Goal: Task Accomplishment & Management: Manage account settings

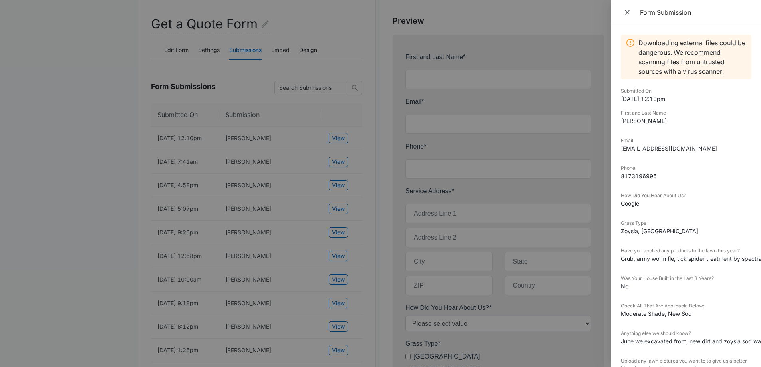
scroll to position [34, 0]
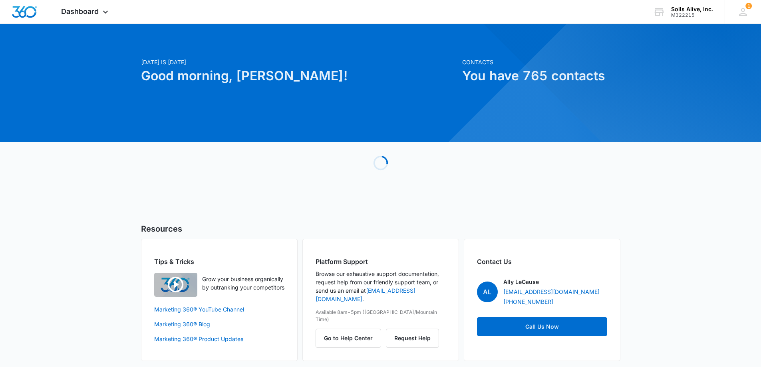
scroll to position [5, 0]
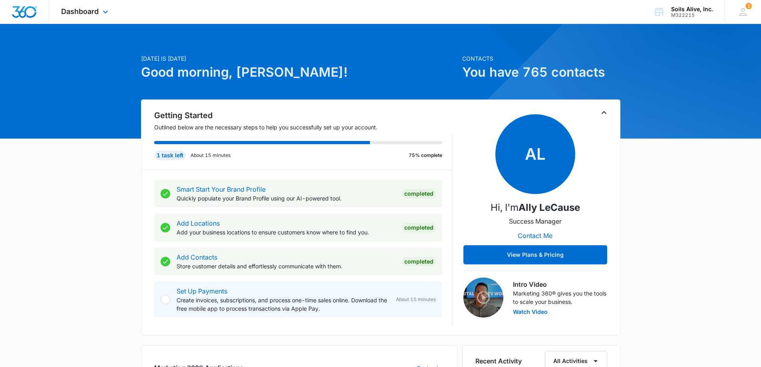
click at [99, 12] on div "Dashboard Apps Reputation Websites Forms CRM Email Social POS Content Ads Intel…" at bounding box center [85, 12] width 73 height 24
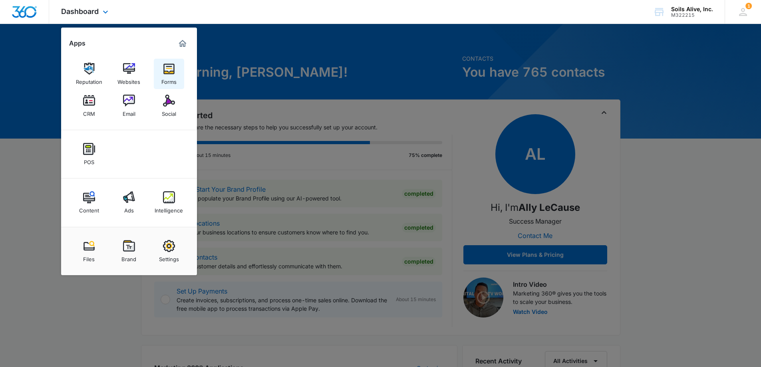
click at [166, 70] on img at bounding box center [169, 69] width 12 height 12
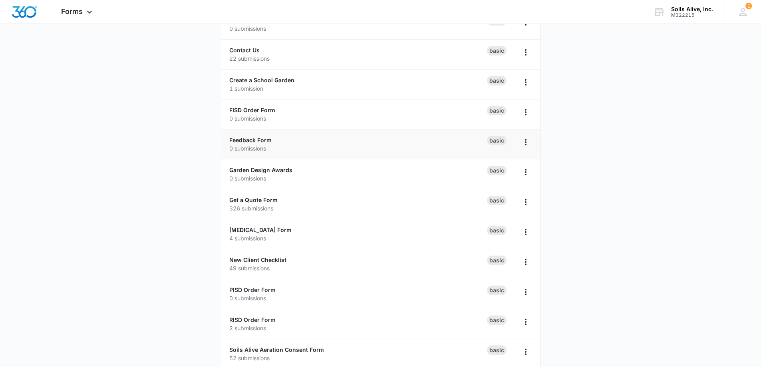
scroll to position [162, 0]
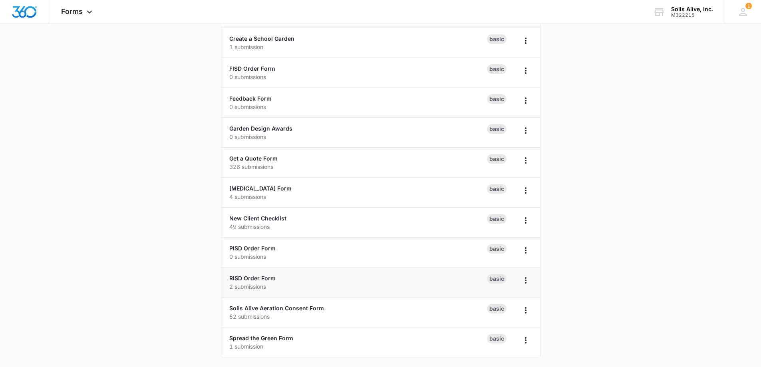
click at [255, 282] on p "2 submissions" at bounding box center [358, 286] width 258 height 8
click at [258, 278] on link "RISD Order Form" at bounding box center [252, 278] width 46 height 7
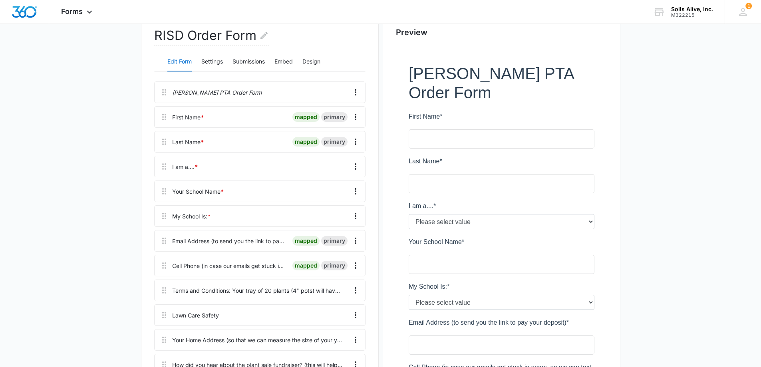
scroll to position [120, 0]
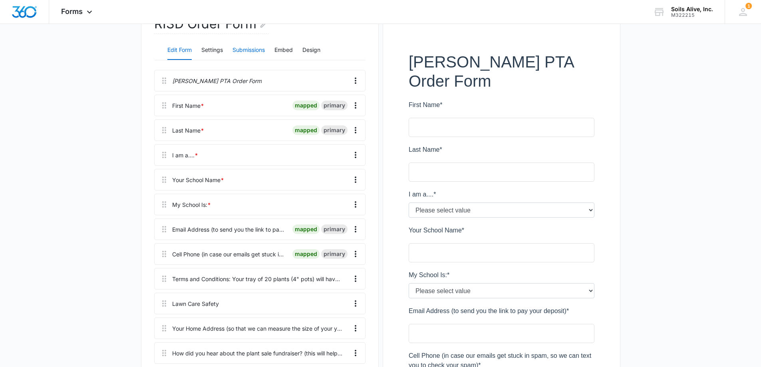
click at [254, 49] on button "Submissions" at bounding box center [248, 50] width 32 height 19
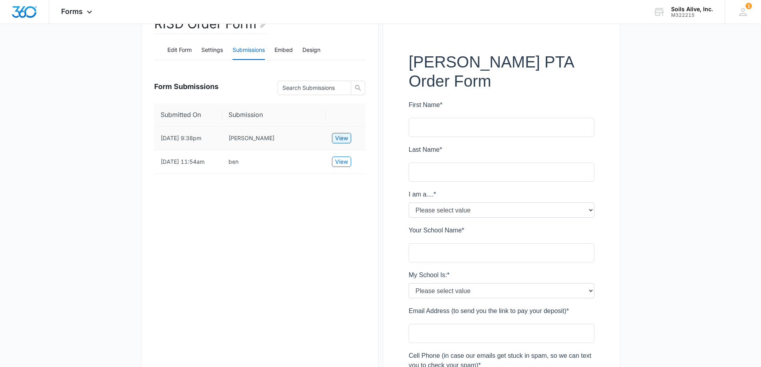
click at [341, 139] on span "View" at bounding box center [341, 138] width 13 height 9
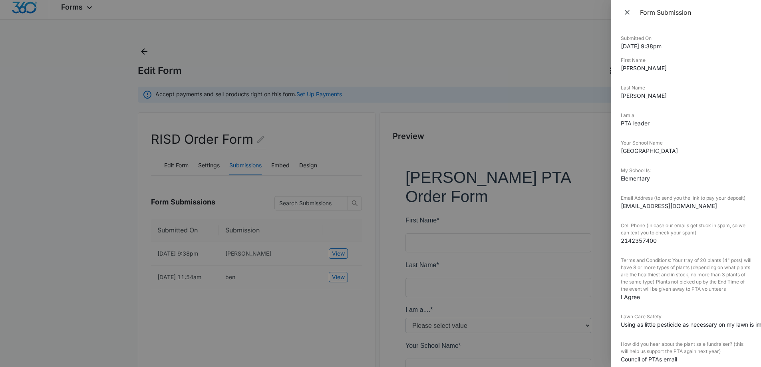
scroll to position [0, 0]
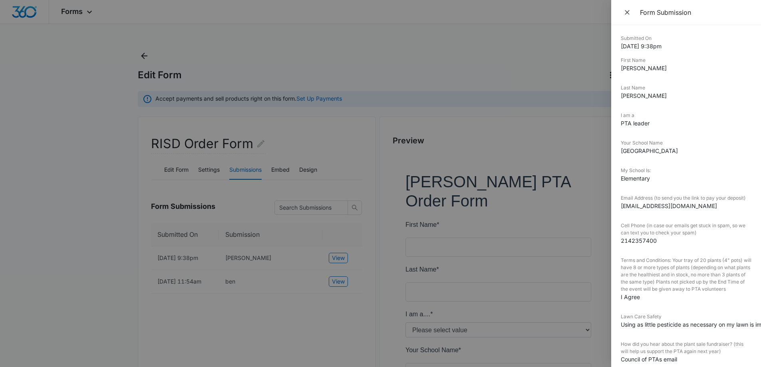
drag, startPoint x: 387, startPoint y: 75, endPoint x: 399, endPoint y: 77, distance: 12.1
click at [387, 75] on div at bounding box center [380, 183] width 761 height 367
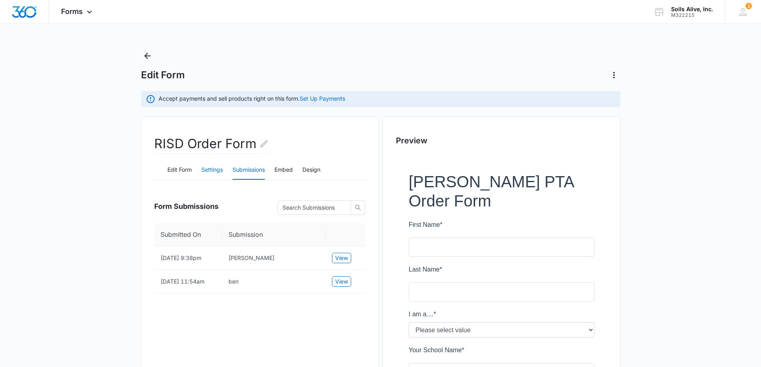
click at [215, 171] on button "Settings" at bounding box center [212, 170] width 22 height 19
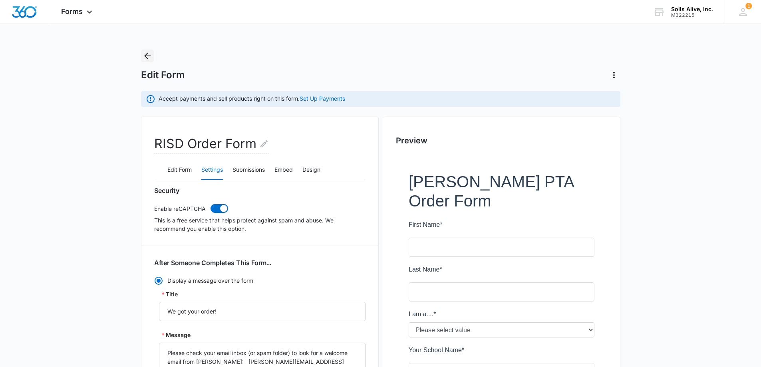
click at [144, 58] on icon "Back" at bounding box center [148, 56] width 10 height 10
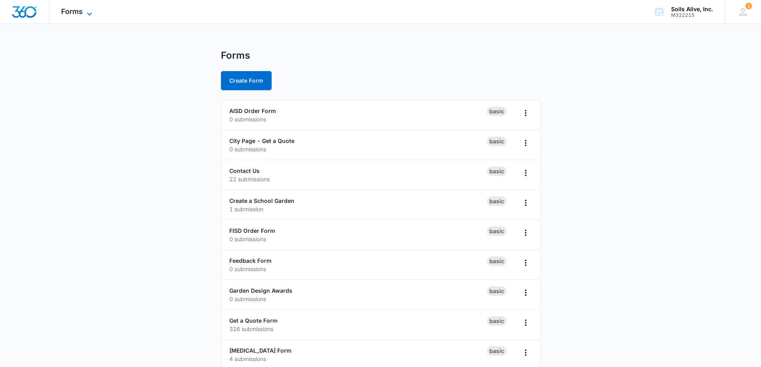
click at [78, 13] on span "Forms" at bounding box center [72, 11] width 22 height 8
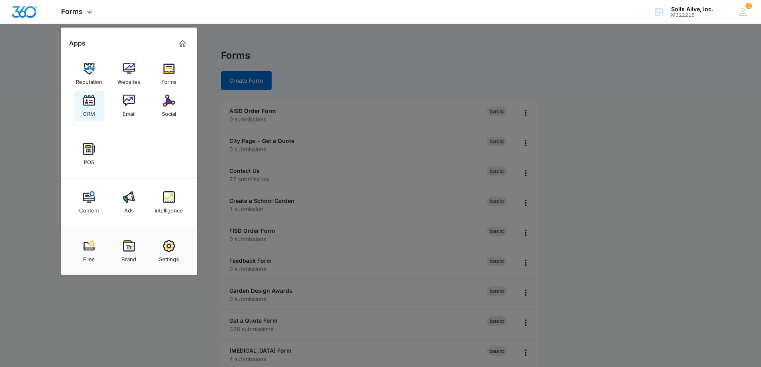
click at [91, 103] on img at bounding box center [89, 101] width 12 height 12
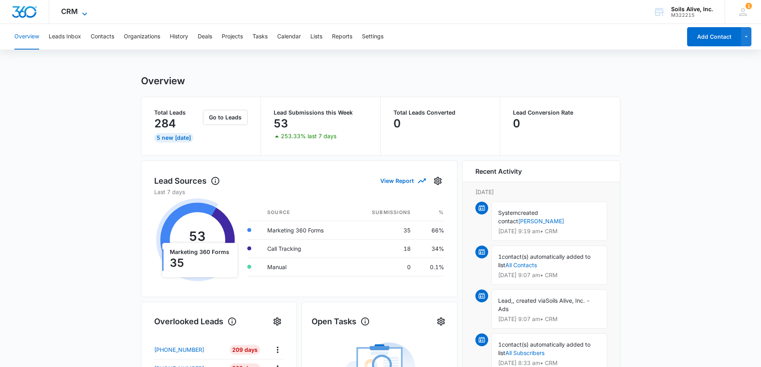
click at [74, 11] on span "CRM" at bounding box center [69, 11] width 17 height 8
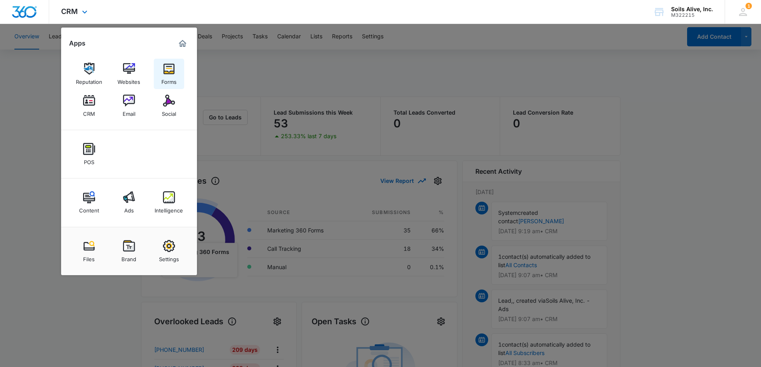
click at [172, 79] on div "Forms" at bounding box center [168, 80] width 15 height 10
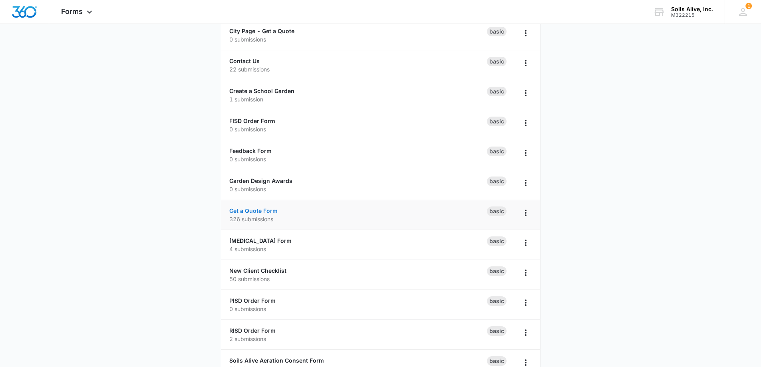
scroll to position [162, 0]
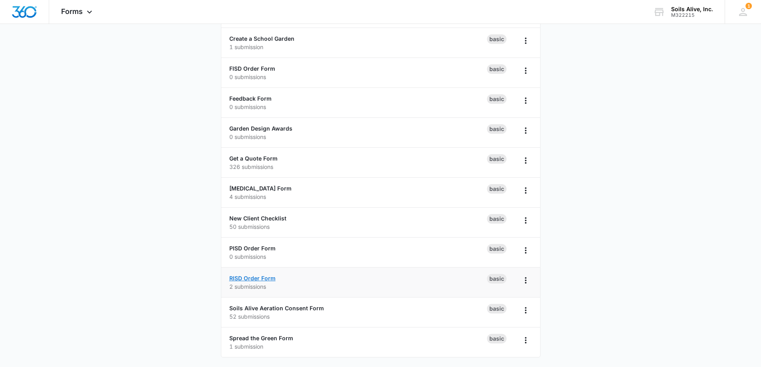
click at [257, 277] on link "RISD Order Form" at bounding box center [252, 278] width 46 height 7
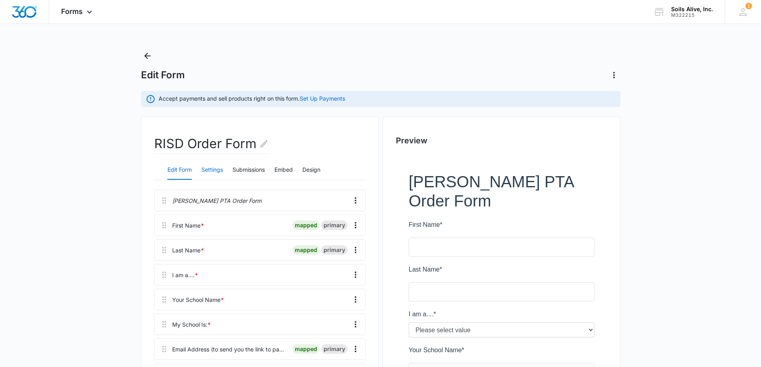
click at [207, 169] on button "Settings" at bounding box center [212, 170] width 22 height 19
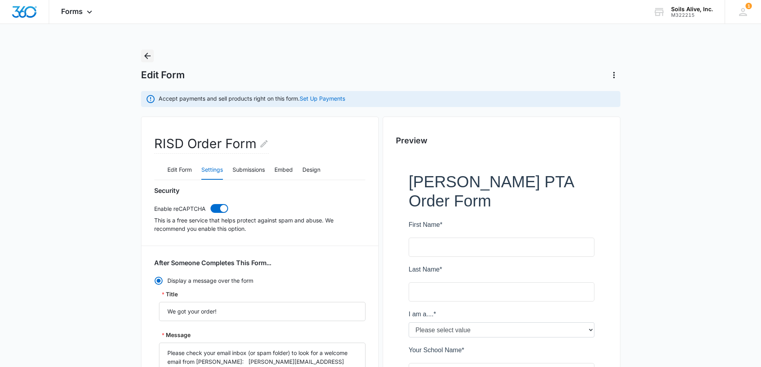
click at [151, 59] on icon "Back" at bounding box center [148, 56] width 10 height 10
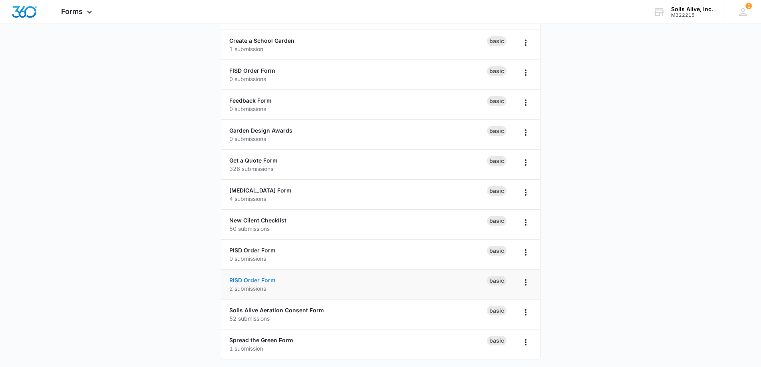
scroll to position [162, 0]
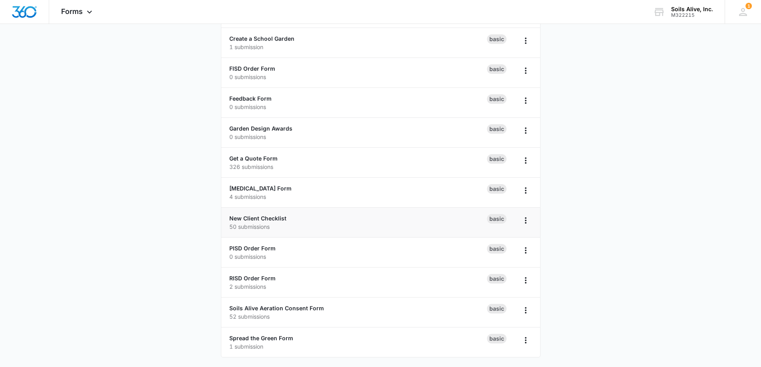
click at [246, 222] on div "New Client Checklist 50 submissions" at bounding box center [358, 222] width 258 height 17
click at [247, 219] on link "New Client Checklist" at bounding box center [257, 218] width 57 height 7
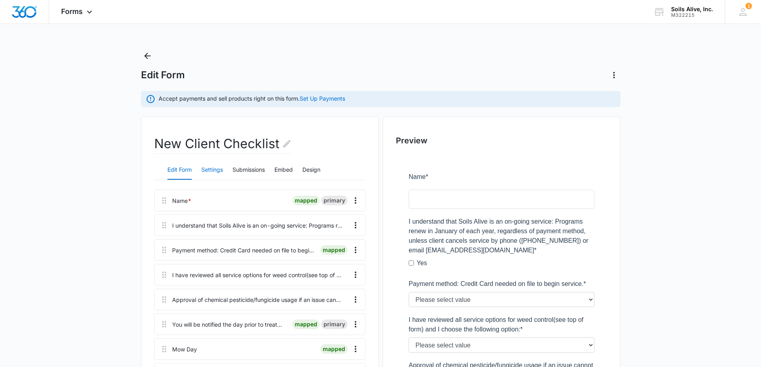
click at [215, 167] on button "Settings" at bounding box center [212, 170] width 22 height 19
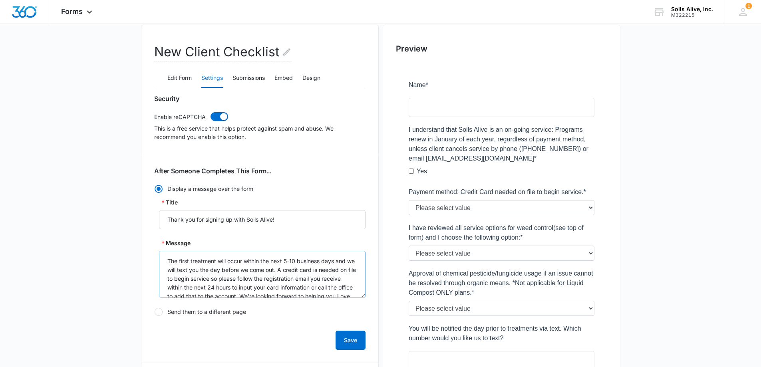
scroll to position [120, 0]
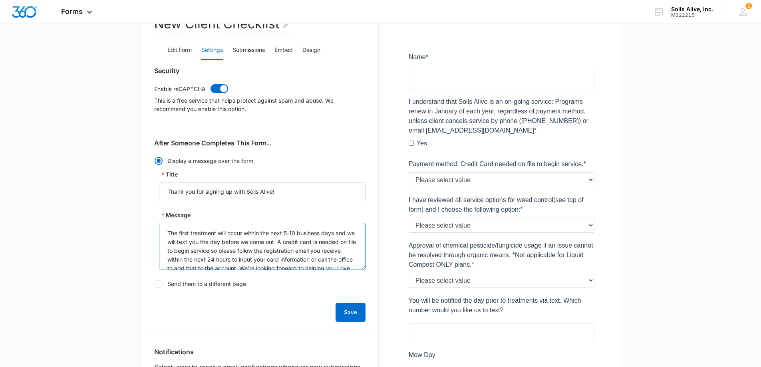
drag, startPoint x: 290, startPoint y: 241, endPoint x: 343, endPoint y: 259, distance: 55.6
click at [343, 259] on textarea "The first treatment will occur within the next 5-10 business days and we will t…" at bounding box center [262, 246] width 207 height 47
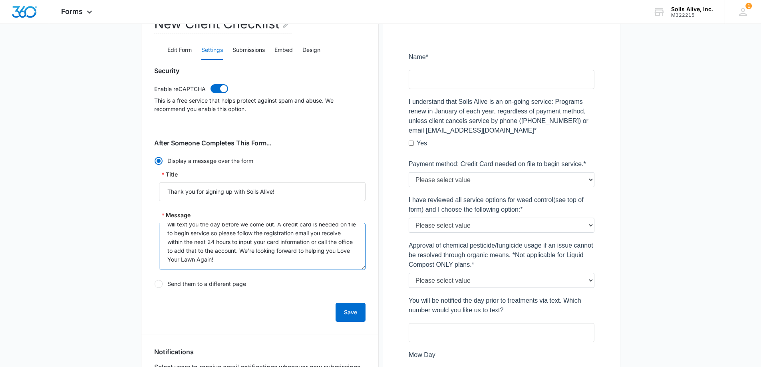
click at [262, 259] on textarea "The first treatment will occur within the next 5-10 business days and we will t…" at bounding box center [262, 246] width 207 height 47
drag, startPoint x: 260, startPoint y: 246, endPoint x: 315, endPoint y: 263, distance: 57.9
click at [315, 263] on textarea "The first treatment will occur within the next 5-10 business days and we will t…" at bounding box center [262, 246] width 207 height 47
click at [273, 234] on textarea "The first treatment will occur within the next 5-10 business days and we will t…" at bounding box center [262, 246] width 207 height 47
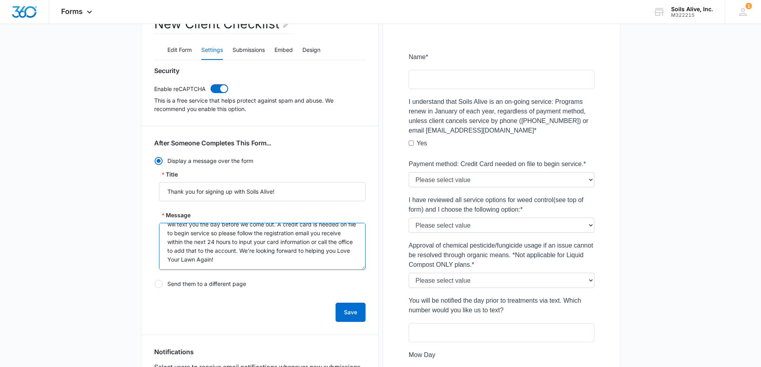
click at [253, 262] on textarea "The first treatment will occur within the next 5-10 business days and we will t…" at bounding box center [262, 246] width 207 height 47
type textarea "The first treatment will occur within the next 5-10 business days and we will t…"
click at [161, 283] on div at bounding box center [159, 284] width 8 height 8
click at [155, 284] on input "Send them to a different page" at bounding box center [154, 284] width 0 height 0
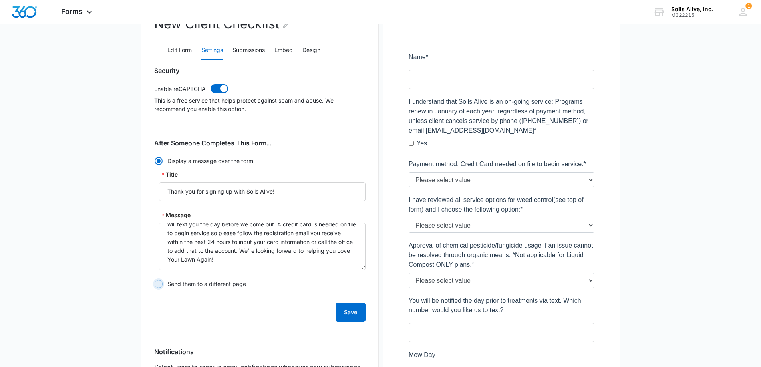
radio input "false"
radio input "true"
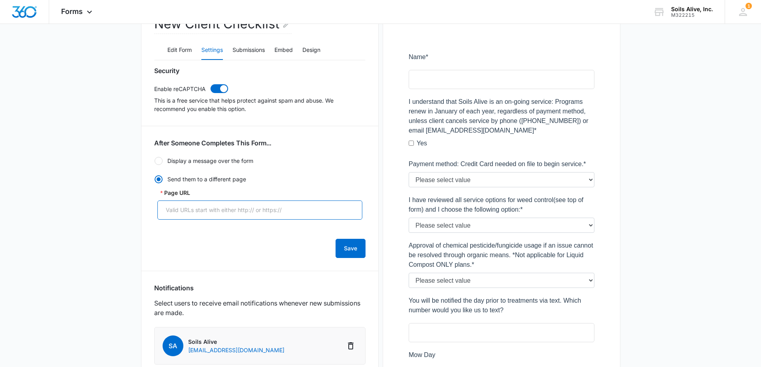
click at [189, 205] on input "Page URL" at bounding box center [259, 210] width 205 height 19
paste input "[URL][DOMAIN_NAME]"
type input "[URL][DOMAIN_NAME]"
click at [157, 161] on div at bounding box center [159, 161] width 8 height 8
click at [155, 161] on input "Display a message over the form" at bounding box center [154, 161] width 0 height 0
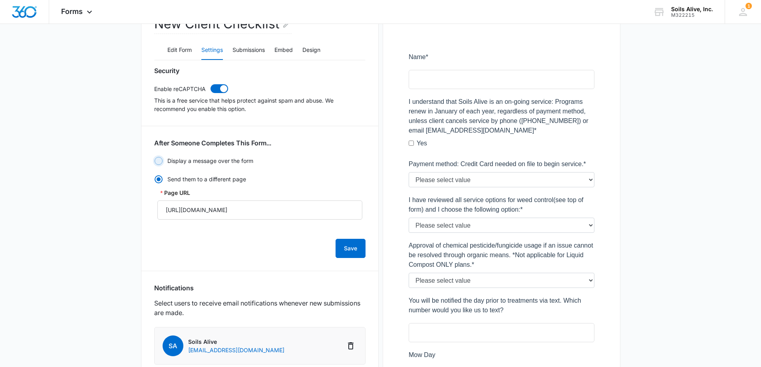
radio input "true"
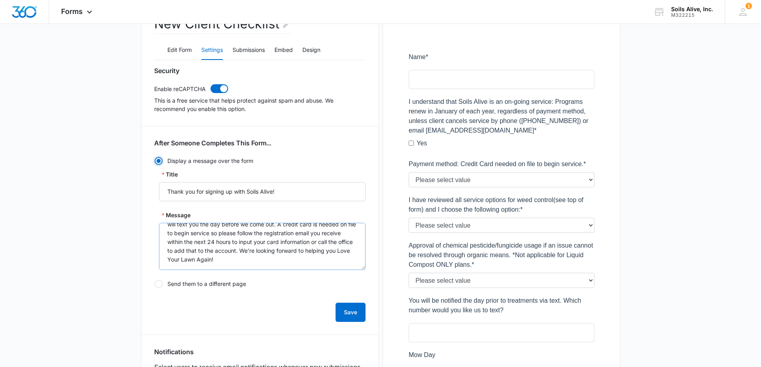
scroll to position [0, 0]
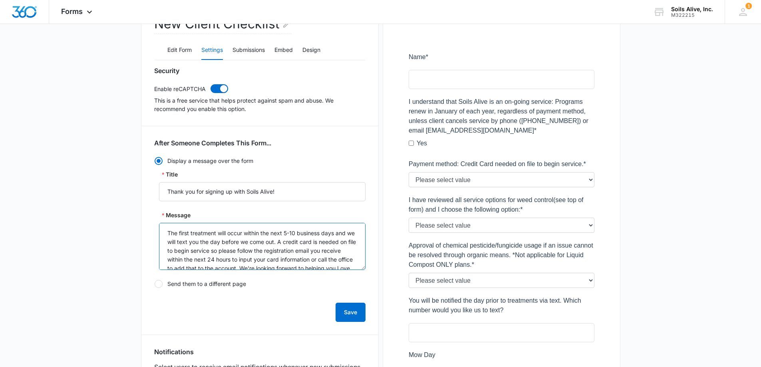
click at [287, 242] on textarea "The first treatment will occur within the next 5-10 business days and we will t…" at bounding box center [262, 246] width 207 height 47
click at [328, 248] on textarea "The first treatment will occur within the next 5-10 business days and we will t…" at bounding box center [262, 246] width 207 height 47
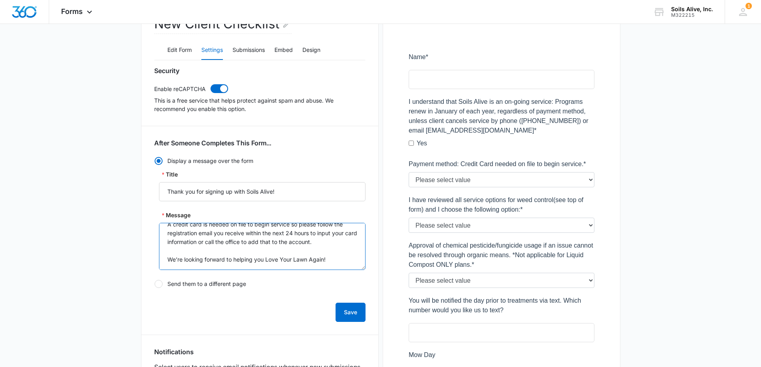
scroll to position [53, 0]
type textarea "The first treatment will occur within the next 5-10 business days and we will t…"
click at [357, 311] on button "Save" at bounding box center [351, 312] width 30 height 19
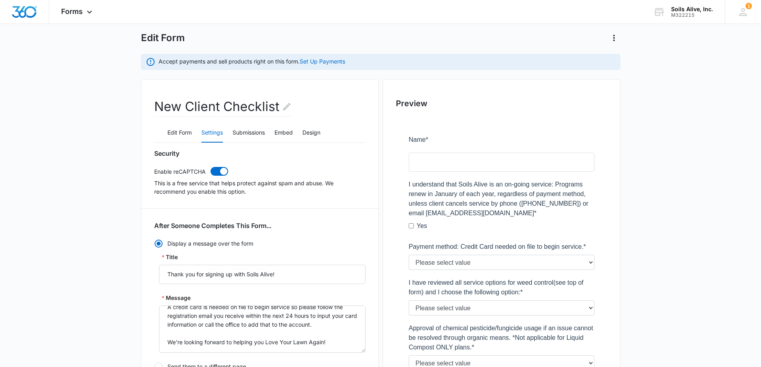
scroll to position [0, 0]
